Goal: Use online tool/utility

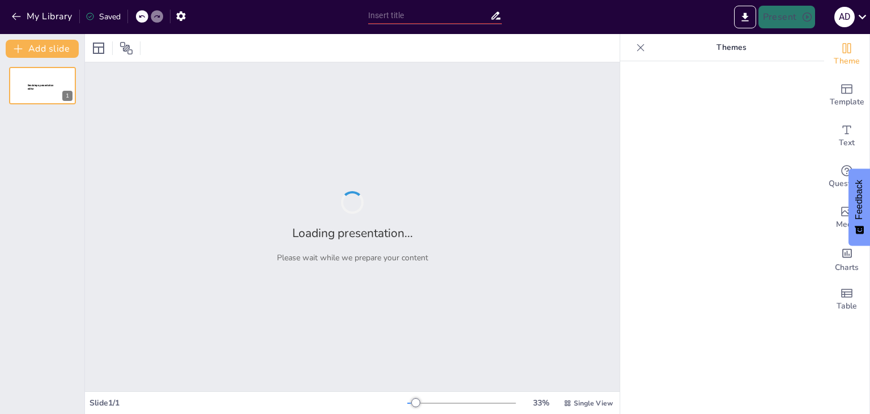
type input "Jenis Perjanjian Internasional Berdasarkan pihak yang terlibat"
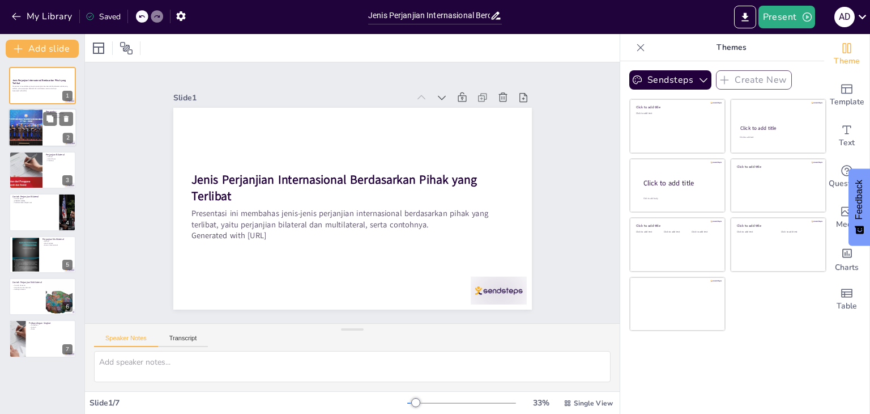
click at [55, 126] on div at bounding box center [42, 128] width 68 height 39
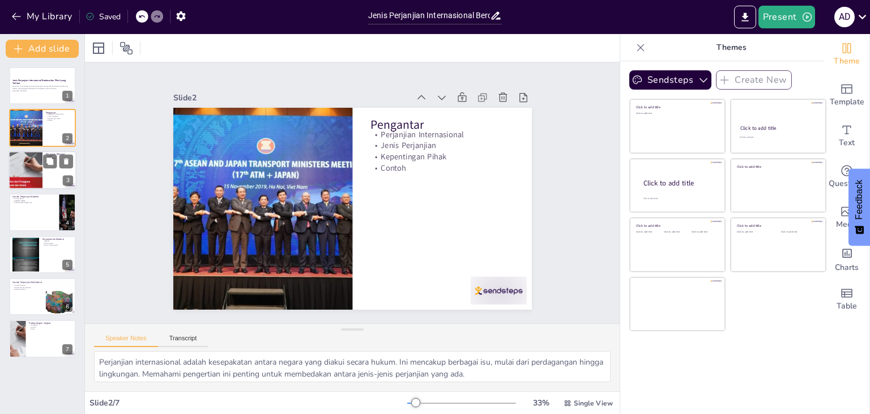
click at [50, 175] on div at bounding box center [42, 170] width 68 height 39
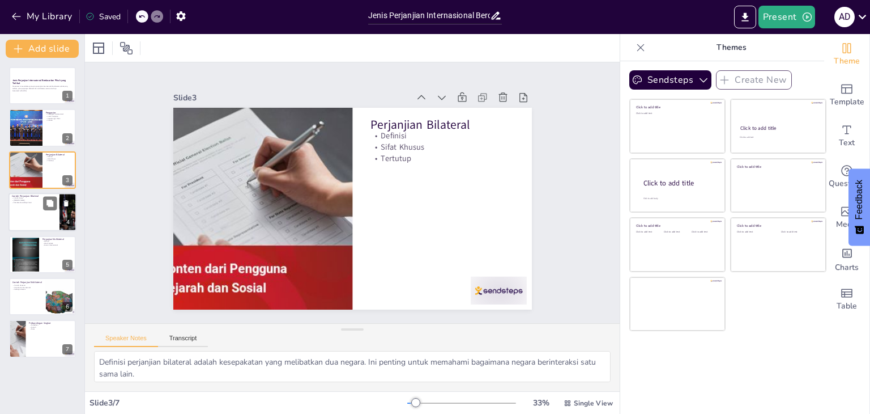
click at [41, 227] on div at bounding box center [42, 212] width 68 height 39
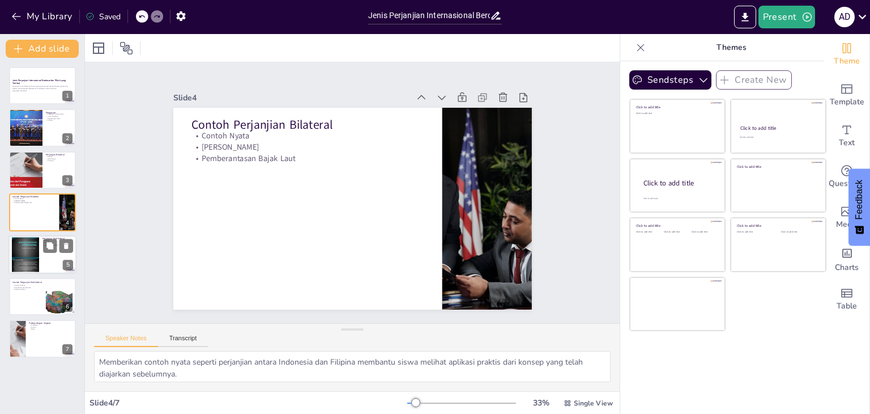
click at [41, 257] on div at bounding box center [42, 254] width 68 height 39
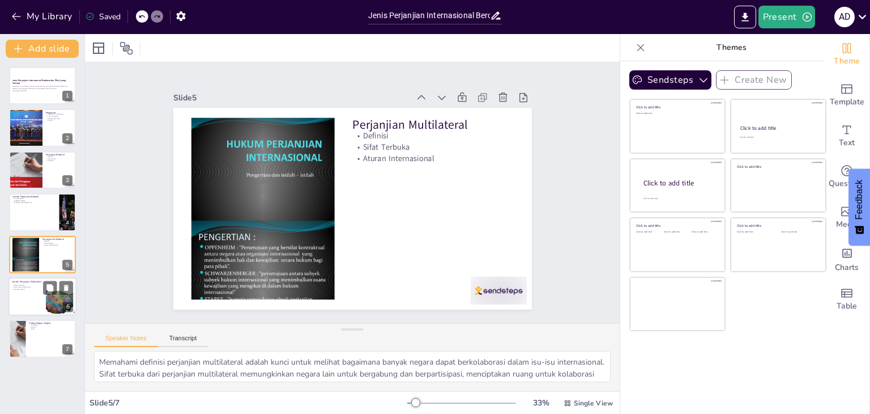
click at [56, 305] on div at bounding box center [59, 296] width 61 height 35
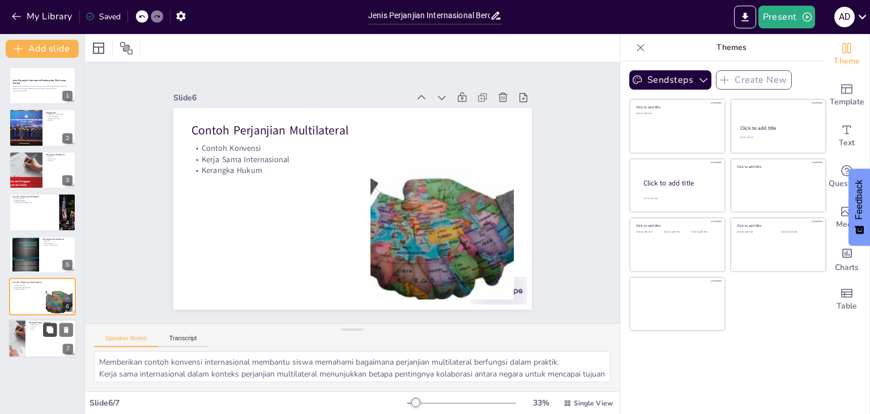
click at [56, 329] on button at bounding box center [50, 330] width 14 height 14
type textarea "Memahami perbedaan antara perjanjian bilateral dan multilateral sangat penting …"
